Goal: Task Accomplishment & Management: Use online tool/utility

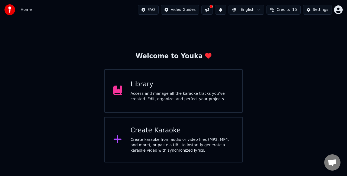
click at [177, 129] on div "Create Karaoke" at bounding box center [182, 130] width 103 height 9
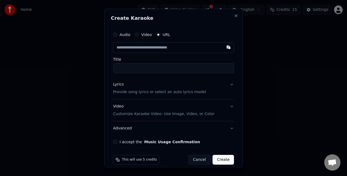
click at [138, 34] on button "Video" at bounding box center [137, 35] width 4 height 4
click at [127, 46] on div "Choose File" at bounding box center [128, 48] width 30 height 10
type input "**********"
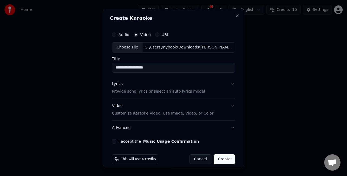
click at [187, 91] on p "Provide song lyrics or select an auto lyrics model" at bounding box center [158, 91] width 93 height 5
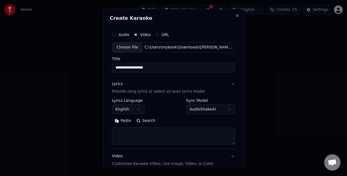
click at [128, 121] on button "Paste" at bounding box center [123, 120] width 22 height 9
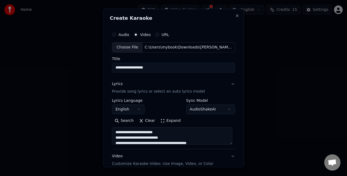
click at [227, 155] on button "Video Customize Karaoke Video: Use Image, Video, or Color" at bounding box center [173, 160] width 123 height 22
type textarea "**********"
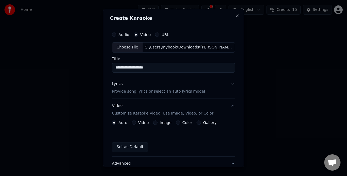
click at [228, 107] on button "Video Customize Karaoke Video: Use Image, Video, or Color" at bounding box center [173, 110] width 123 height 22
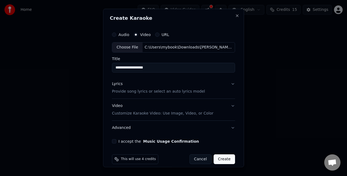
click at [113, 142] on button "I accept the Music Usage Confirmation" at bounding box center [114, 141] width 4 height 4
click at [219, 158] on button "Create" at bounding box center [223, 159] width 21 height 10
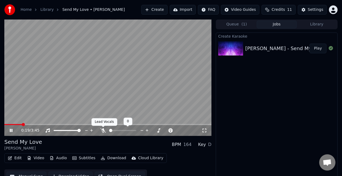
click at [103, 132] on icon at bounding box center [103, 130] width 5 height 4
click at [4, 125] on span at bounding box center [5, 124] width 3 height 3
click at [4, 126] on span at bounding box center [5, 124] width 3 height 3
click at [4, 125] on span at bounding box center [5, 124] width 3 height 3
click at [4, 126] on span at bounding box center [5, 124] width 3 height 3
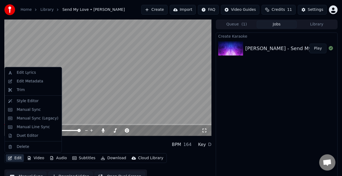
click at [15, 158] on button "Edit" at bounding box center [15, 158] width 18 height 8
click at [32, 74] on div "Edit Lyrics" at bounding box center [26, 72] width 19 height 5
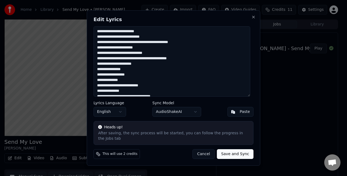
drag, startPoint x: 144, startPoint y: 34, endPoint x: 98, endPoint y: 35, distance: 45.5
click at [98, 35] on textarea at bounding box center [171, 61] width 157 height 70
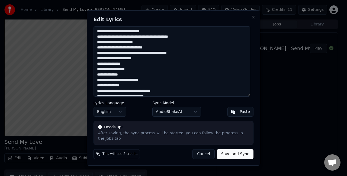
type textarea "**********"
click at [238, 152] on button "Save and Sync" at bounding box center [235, 154] width 37 height 10
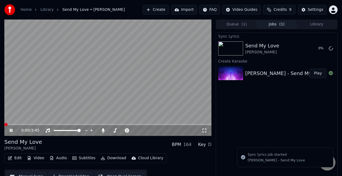
click at [4, 126] on span at bounding box center [5, 124] width 3 height 3
click at [4, 125] on span at bounding box center [5, 124] width 3 height 3
click at [105, 88] on video at bounding box center [107, 78] width 207 height 116
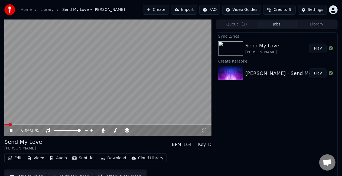
click at [165, 8] on button "Create" at bounding box center [156, 10] width 26 height 10
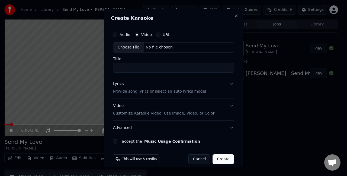
click at [158, 34] on button "URL" at bounding box center [158, 35] width 4 height 4
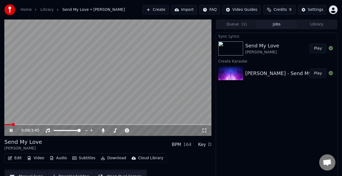
click at [40, 98] on video at bounding box center [107, 78] width 207 height 116
click at [164, 9] on button "Create" at bounding box center [156, 10] width 26 height 10
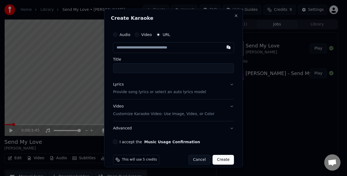
type input "**********"
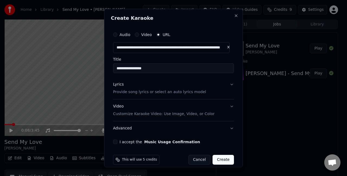
scroll to position [6, 0]
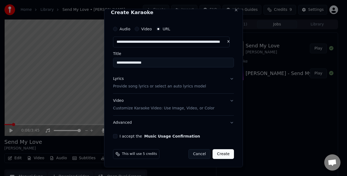
type input "**********"
click at [226, 80] on button "Lyrics Provide song lyrics or select an auto lyrics model" at bounding box center [173, 83] width 121 height 22
type input "**********"
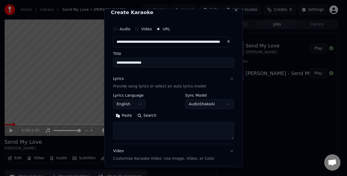
click at [161, 131] on textarea at bounding box center [173, 130] width 121 height 17
paste textarea "**********"
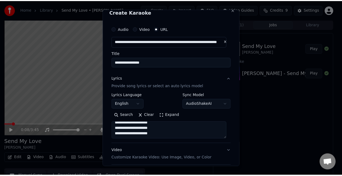
scroll to position [56, 0]
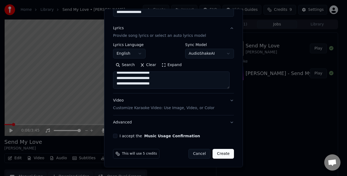
type textarea "**********"
click at [115, 135] on button "I accept the Music Usage Confirmation" at bounding box center [115, 136] width 4 height 4
click at [216, 152] on button "Create" at bounding box center [222, 154] width 21 height 10
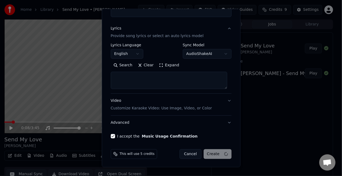
select select
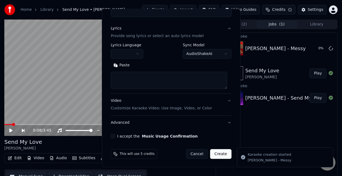
scroll to position [0, 0]
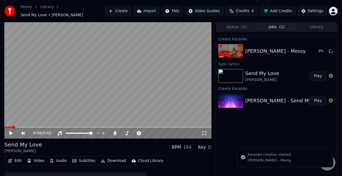
click at [316, 73] on button "Play" at bounding box center [318, 76] width 17 height 10
click at [205, 132] on icon at bounding box center [204, 133] width 5 height 4
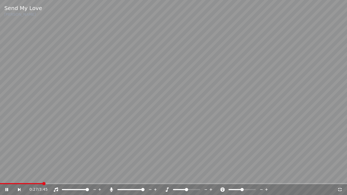
click at [340, 176] on icon at bounding box center [339, 189] width 5 height 4
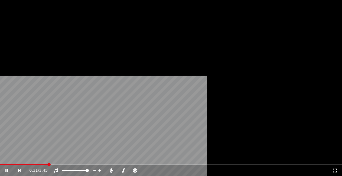
click at [36, 48] on button "Video" at bounding box center [35, 45] width 21 height 8
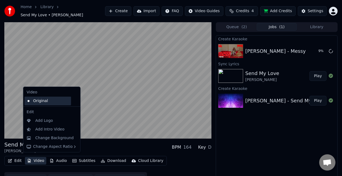
click at [54, 100] on div "Original" at bounding box center [47, 101] width 47 height 9
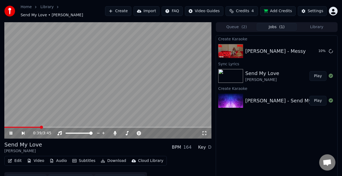
click at [206, 132] on icon at bounding box center [205, 133] width 4 height 4
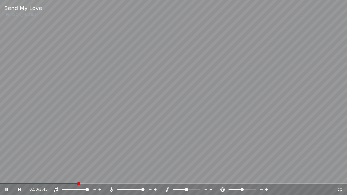
click at [341, 176] on icon at bounding box center [340, 190] width 4 height 4
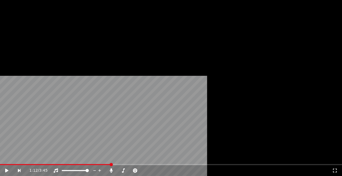
scroll to position [8, 0]
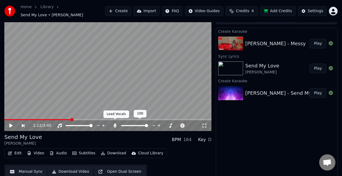
click at [114, 125] on icon at bounding box center [114, 126] width 5 height 4
click at [128, 85] on video at bounding box center [107, 73] width 207 height 116
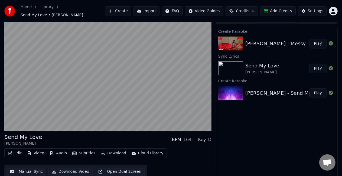
click at [108, 150] on button "Download" at bounding box center [114, 154] width 30 height 8
click at [319, 40] on button "Play" at bounding box center [318, 44] width 17 height 10
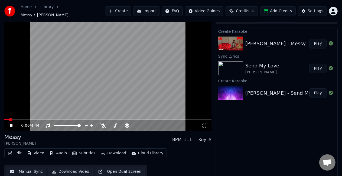
click at [204, 124] on icon at bounding box center [204, 126] width 5 height 4
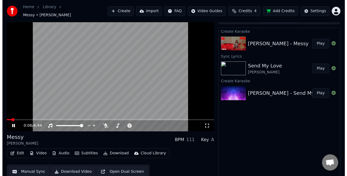
scroll to position [3, 0]
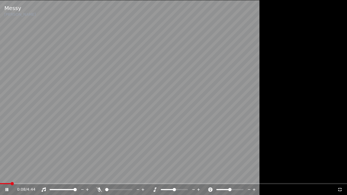
click at [342, 176] on icon at bounding box center [339, 189] width 5 height 4
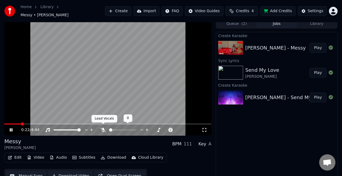
click at [101, 128] on icon at bounding box center [103, 130] width 5 height 4
click at [103, 128] on icon at bounding box center [103, 130] width 3 height 4
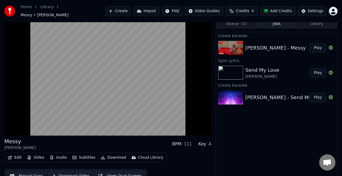
click at [77, 173] on button "Download Video" at bounding box center [70, 176] width 44 height 10
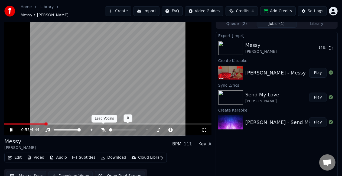
click at [105, 128] on icon at bounding box center [103, 130] width 5 height 4
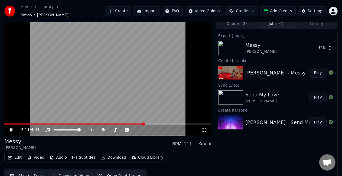
click at [126, 85] on video at bounding box center [107, 77] width 207 height 116
click at [131, 9] on button "Create" at bounding box center [118, 11] width 26 height 10
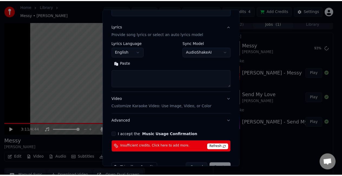
scroll to position [72, 0]
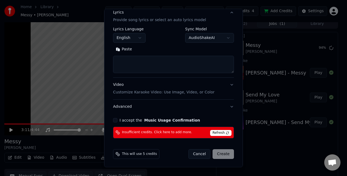
click at [214, 133] on span "Refresh" at bounding box center [220, 133] width 21 height 6
click at [217, 134] on span "Refresh" at bounding box center [220, 133] width 21 height 6
click at [218, 131] on span "Refresh" at bounding box center [220, 133] width 21 height 6
click at [222, 132] on span "Refresh" at bounding box center [220, 133] width 21 height 6
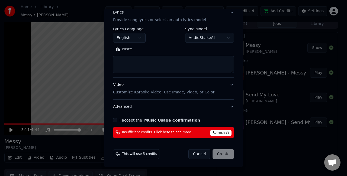
click at [121, 153] on div "This will use 5 credits" at bounding box center [136, 154] width 46 height 10
click at [135, 153] on span "This will use 5 credits" at bounding box center [139, 154] width 35 height 4
click at [200, 153] on button "Cancel" at bounding box center [199, 154] width 22 height 10
select select
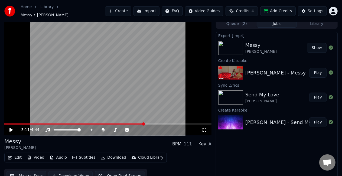
click at [90, 92] on video at bounding box center [107, 77] width 207 height 116
click at [316, 46] on button "Show" at bounding box center [317, 48] width 20 height 10
click at [172, 41] on video at bounding box center [107, 77] width 207 height 116
click at [267, 71] on div "[PERSON_NAME] - Messy" at bounding box center [275, 73] width 60 height 8
click at [321, 72] on button "Play" at bounding box center [318, 73] width 17 height 10
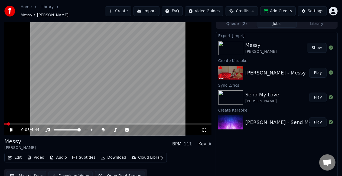
click at [70, 125] on div "0:03 / 4:44" at bounding box center [107, 130] width 207 height 11
click at [71, 121] on video at bounding box center [107, 77] width 207 height 116
click at [72, 125] on div "0:04 / 4:44" at bounding box center [107, 130] width 207 height 11
click at [83, 99] on video at bounding box center [107, 77] width 207 height 116
click at [39, 122] on span at bounding box center [40, 123] width 3 height 3
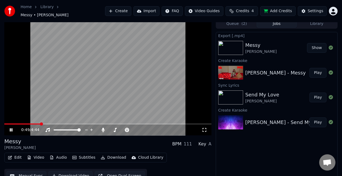
scroll to position [8, 0]
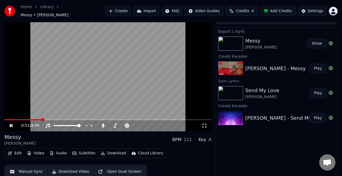
click at [107, 150] on button "Download" at bounding box center [114, 154] width 30 height 8
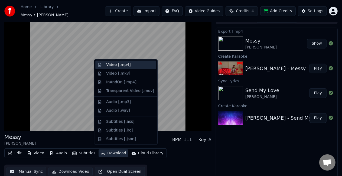
click at [123, 66] on div "Video [.mp4]" at bounding box center [118, 64] width 24 height 5
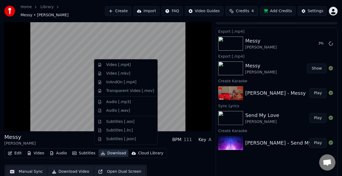
click at [112, 151] on button "Download" at bounding box center [114, 154] width 30 height 8
click at [120, 75] on div "Video [.mkv]" at bounding box center [118, 73] width 24 height 5
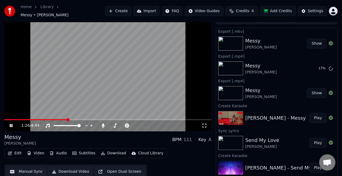
click at [157, 88] on video at bounding box center [107, 73] width 207 height 116
click at [311, 43] on button "Show" at bounding box center [317, 44] width 20 height 10
click at [333, 66] on icon at bounding box center [331, 68] width 4 height 4
click at [332, 66] on icon at bounding box center [331, 68] width 4 height 4
click at [316, 117] on button "Play" at bounding box center [318, 118] width 17 height 10
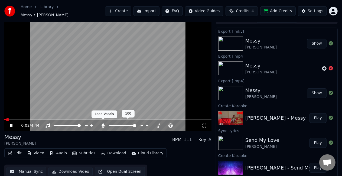
click at [103, 124] on icon at bounding box center [103, 126] width 3 height 4
click at [103, 124] on icon at bounding box center [103, 126] width 5 height 4
click at [103, 124] on icon at bounding box center [103, 126] width 3 height 4
click at [103, 124] on icon at bounding box center [103, 126] width 5 height 4
click at [103, 124] on icon at bounding box center [103, 126] width 3 height 4
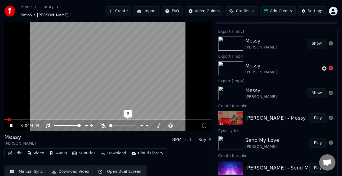
click at [103, 124] on icon at bounding box center [103, 126] width 5 height 4
click at [103, 124] on icon at bounding box center [103, 126] width 3 height 4
click at [103, 124] on icon at bounding box center [103, 126] width 5 height 4
click at [111, 133] on div "Messy [PERSON_NAME] BPM 111 Key A" at bounding box center [107, 139] width 207 height 13
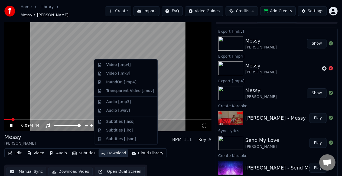
click at [108, 151] on button "Download" at bounding box center [114, 154] width 30 height 8
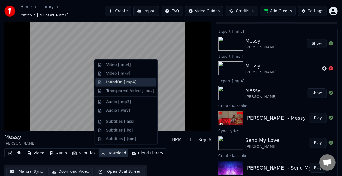
click at [141, 82] on div "InAndOn [.mp4]" at bounding box center [130, 82] width 48 height 5
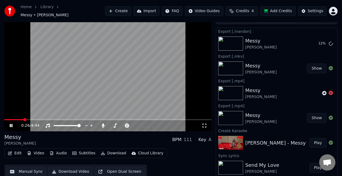
click at [155, 13] on button "Import" at bounding box center [147, 11] width 26 height 10
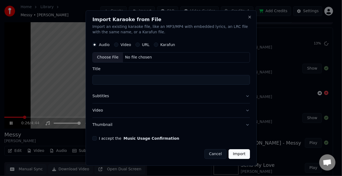
scroll to position [8, 0]
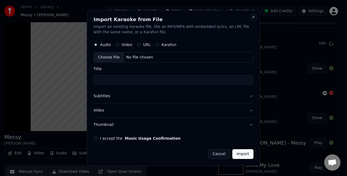
click at [253, 18] on button "Close" at bounding box center [253, 17] width 4 height 4
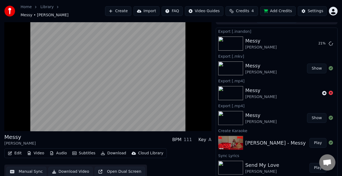
click at [209, 11] on html "Home Library Messy • [PERSON_NAME] Create Import FAQ Video Guides Credits 4 Add…" at bounding box center [171, 80] width 342 height 176
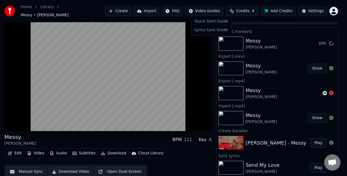
click at [209, 11] on html "Home Library Messy • [PERSON_NAME] Create Import FAQ Video Guides Credits 4 Add…" at bounding box center [173, 80] width 347 height 176
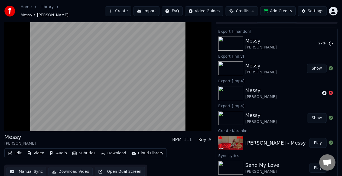
click at [37, 151] on button "Video" at bounding box center [35, 154] width 21 height 8
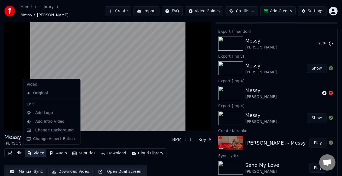
click at [37, 151] on button "Video" at bounding box center [35, 154] width 21 height 8
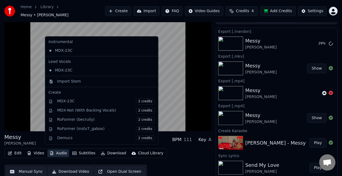
click at [50, 151] on icon "button" at bounding box center [52, 153] width 4 height 4
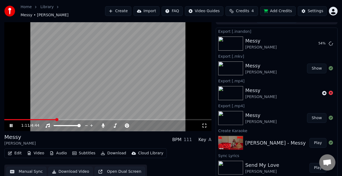
click at [168, 90] on video at bounding box center [107, 73] width 207 height 116
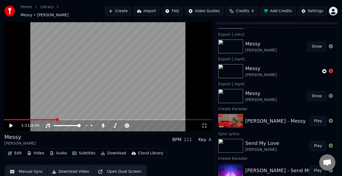
scroll to position [24, 0]
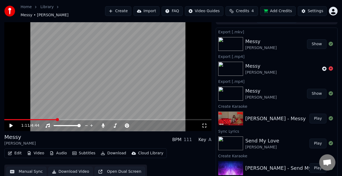
click at [312, 141] on button "Play" at bounding box center [318, 144] width 17 height 10
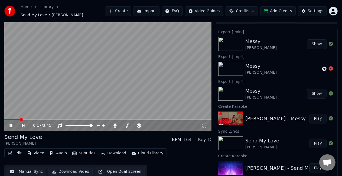
click at [20, 119] on span at bounding box center [107, 119] width 207 height 1
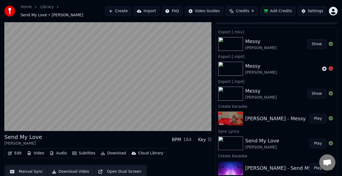
click at [103, 151] on button "Download" at bounding box center [114, 154] width 30 height 8
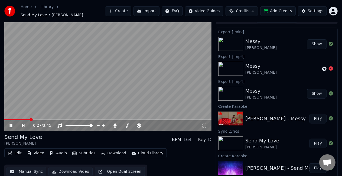
click at [180, 80] on video at bounding box center [107, 73] width 207 height 116
click at [317, 42] on button "Show" at bounding box center [317, 44] width 20 height 10
click at [313, 40] on button "Show" at bounding box center [317, 44] width 20 height 10
click at [307, 40] on button "Show" at bounding box center [317, 44] width 20 height 10
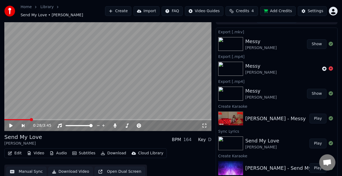
click at [307, 40] on button "Show" at bounding box center [317, 44] width 20 height 10
click at [117, 77] on video at bounding box center [107, 73] width 207 height 116
drag, startPoint x: 205, startPoint y: 124, endPoint x: 205, endPoint y: 129, distance: 6.0
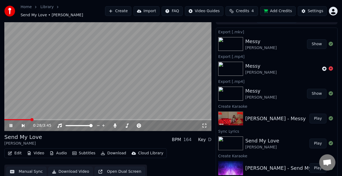
click at [205, 124] on icon at bounding box center [204, 126] width 5 height 4
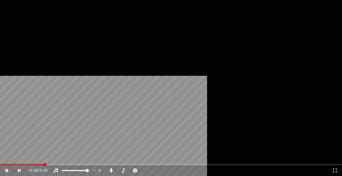
scroll to position [8, 0]
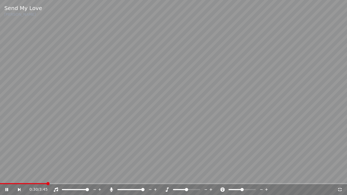
click at [342, 176] on icon at bounding box center [339, 189] width 5 height 4
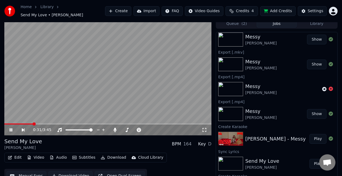
click at [142, 77] on video at bounding box center [107, 77] width 207 height 116
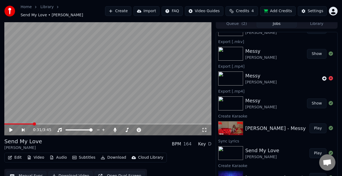
scroll to position [24, 0]
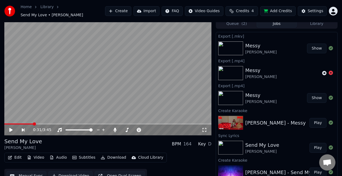
click at [244, 12] on button "Credits 4" at bounding box center [242, 11] width 33 height 10
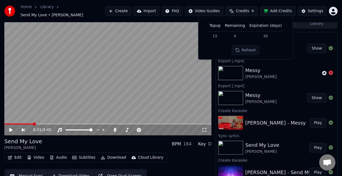
click at [252, 37] on td "30" at bounding box center [265, 36] width 37 height 10
click at [252, 50] on button "Refresh" at bounding box center [246, 50] width 28 height 10
click at [334, 12] on html "Home Library Send My Love • [PERSON_NAME] Create Import FAQ Video Guides Credit…" at bounding box center [171, 85] width 342 height 176
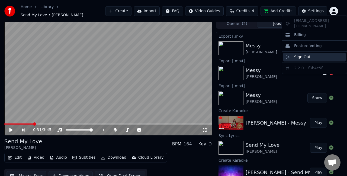
click at [310, 53] on div "Sign Out" at bounding box center [314, 57] width 62 height 9
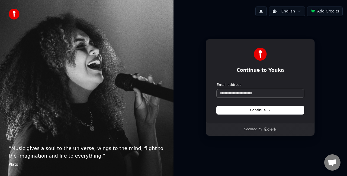
click at [253, 95] on input "Email address" at bounding box center [259, 93] width 87 height 8
click at [216, 82] on button "submit" at bounding box center [216, 82] width 0 height 0
type input "**********"
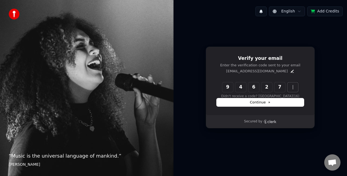
type input "******"
